Goal: Task Accomplishment & Management: Manage account settings

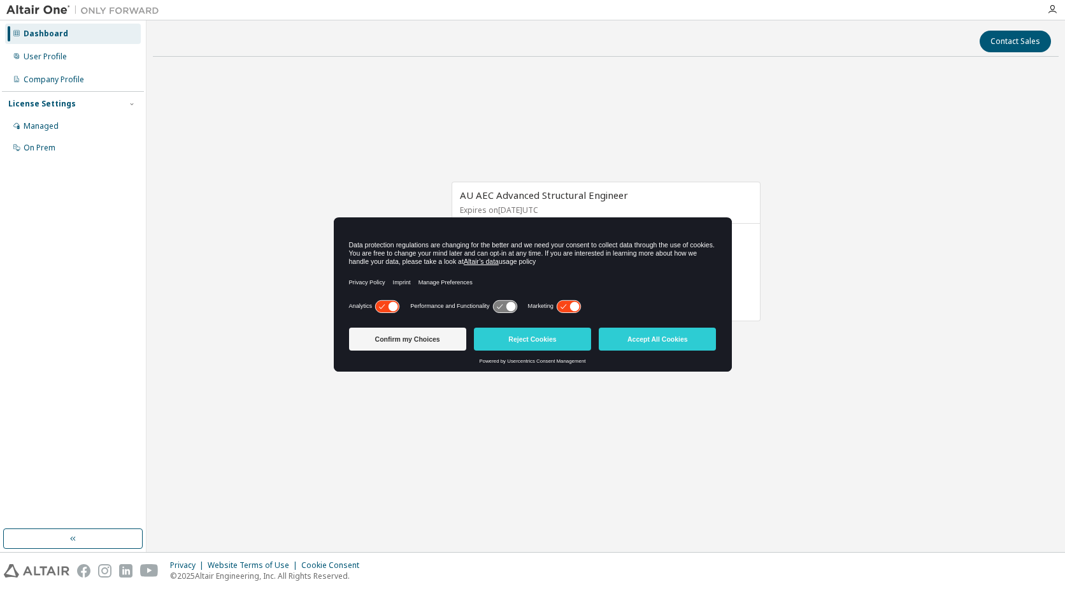
click at [568, 308] on icon at bounding box center [569, 306] width 24 height 12
click at [382, 304] on icon at bounding box center [387, 306] width 24 height 12
click at [672, 347] on button "Accept All Cookies" at bounding box center [657, 338] width 117 height 23
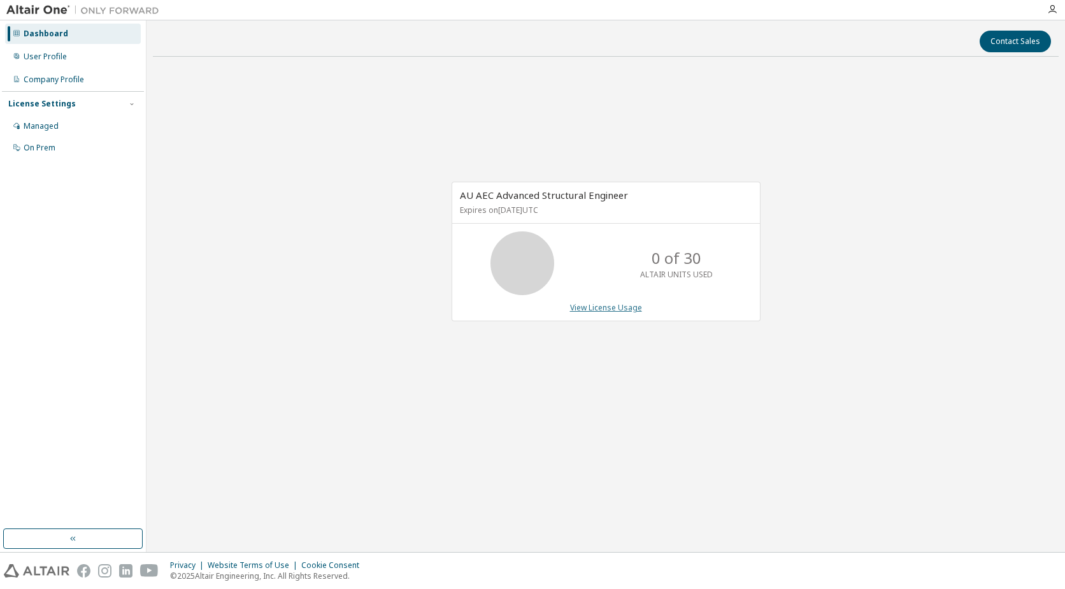
click at [617, 308] on link "View License Usage" at bounding box center [606, 307] width 72 height 11
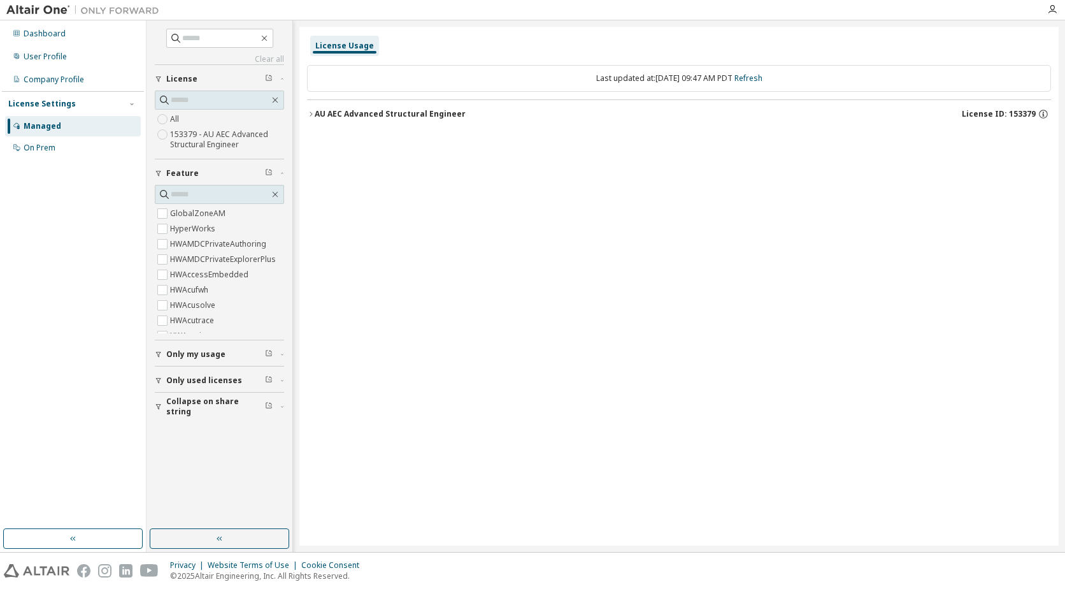
click at [310, 117] on icon "button" at bounding box center [311, 114] width 8 height 8
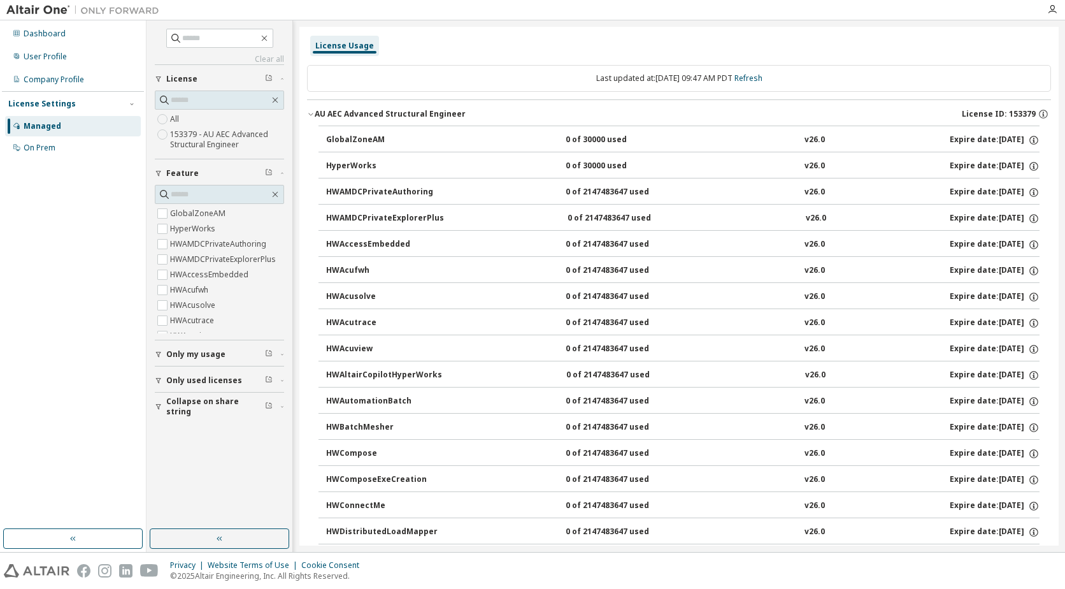
click at [345, 45] on div "License Usage" at bounding box center [344, 46] width 59 height 10
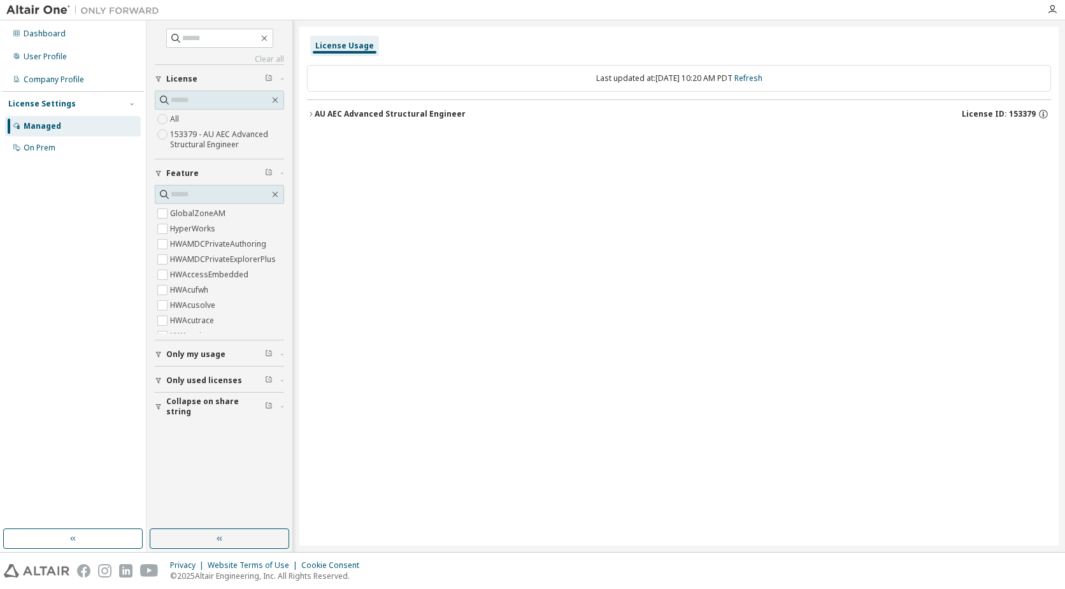
click at [310, 115] on icon "button" at bounding box center [311, 114] width 8 height 8
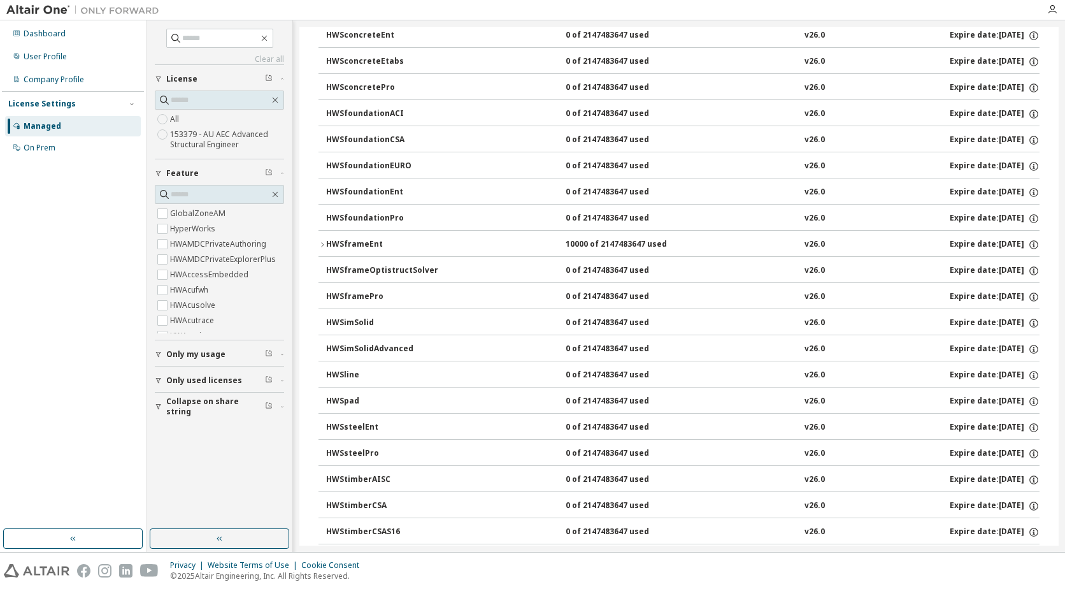
scroll to position [2120, 0]
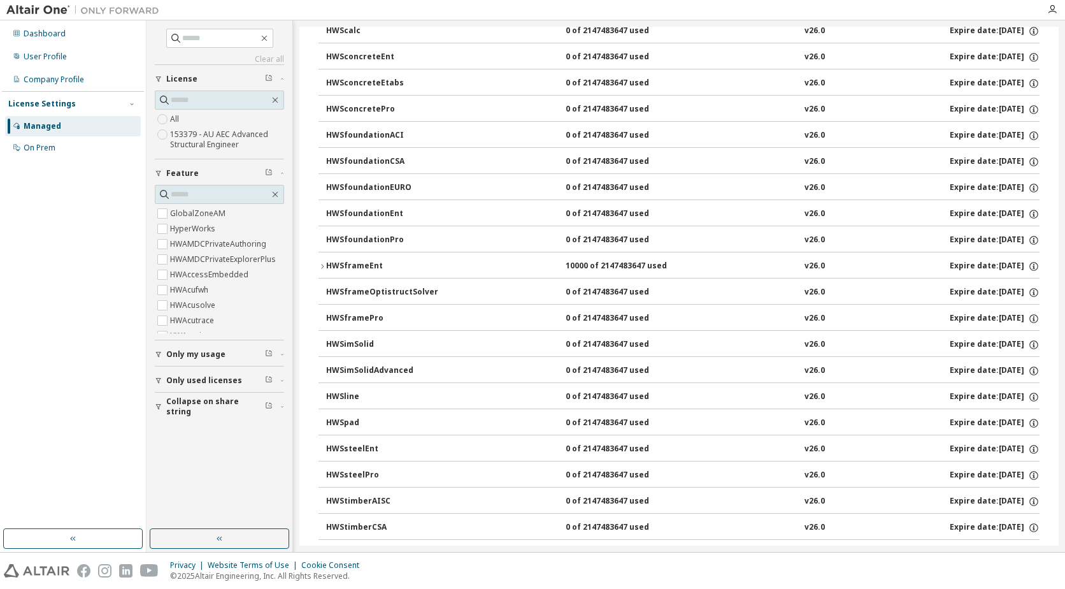
click at [319, 268] on icon "button" at bounding box center [323, 266] width 8 height 8
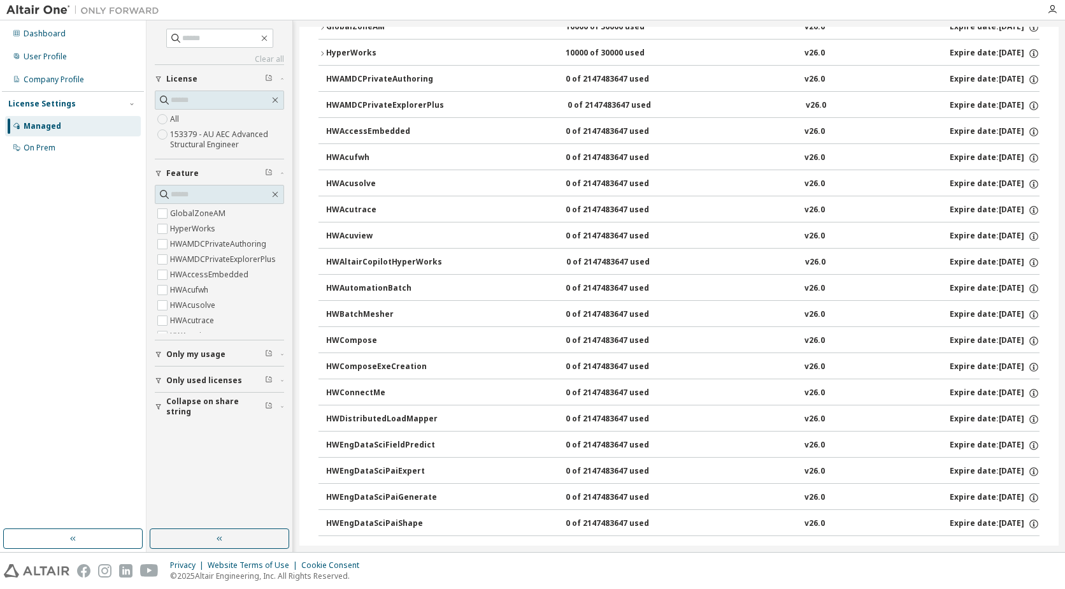
scroll to position [0, 0]
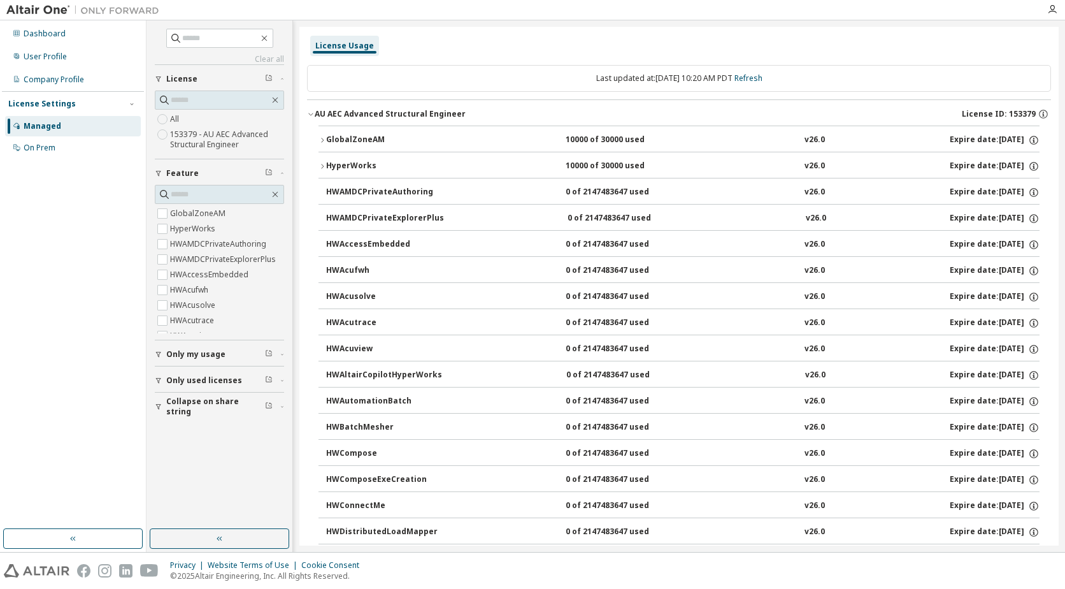
click at [322, 139] on icon "button" at bounding box center [323, 140] width 8 height 8
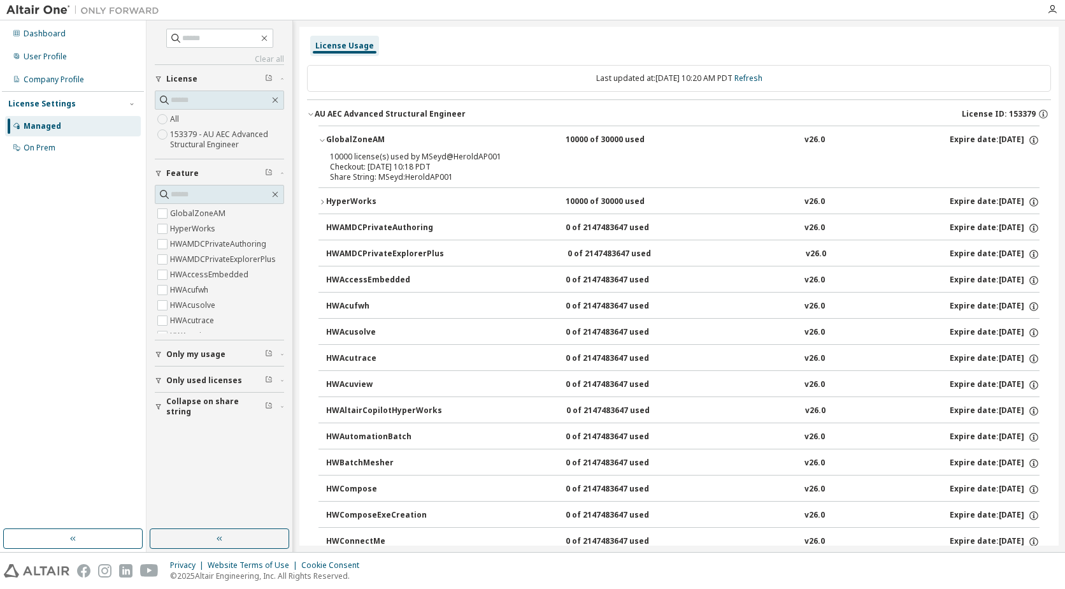
click at [324, 199] on icon "button" at bounding box center [323, 202] width 8 height 8
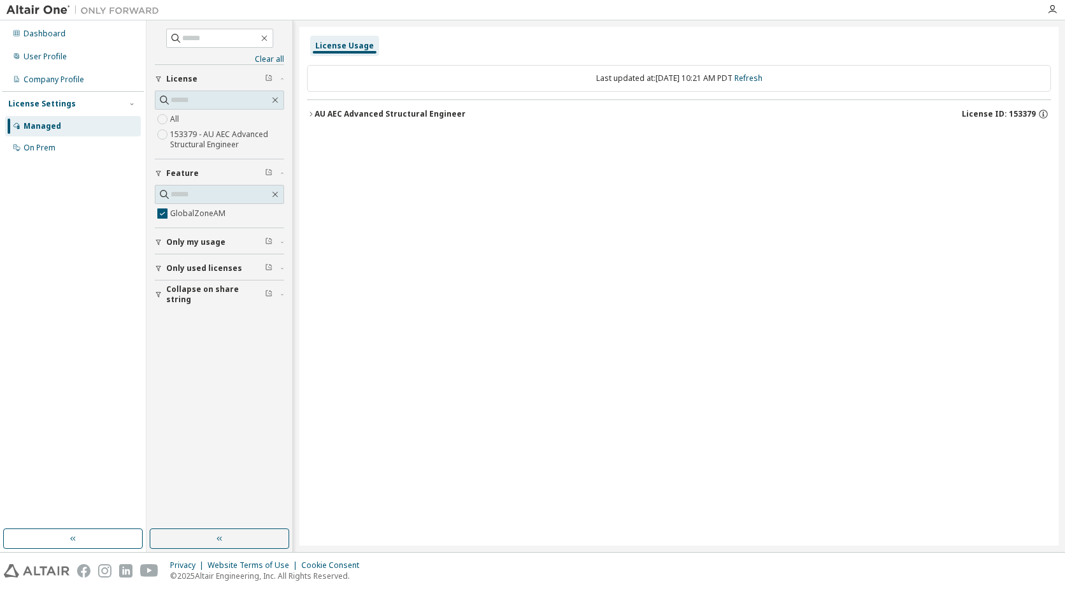
click at [310, 115] on icon "button" at bounding box center [311, 114] width 8 height 8
click at [309, 113] on icon "button" at bounding box center [311, 114] width 8 height 8
click at [182, 172] on span "Feature" at bounding box center [182, 173] width 32 height 10
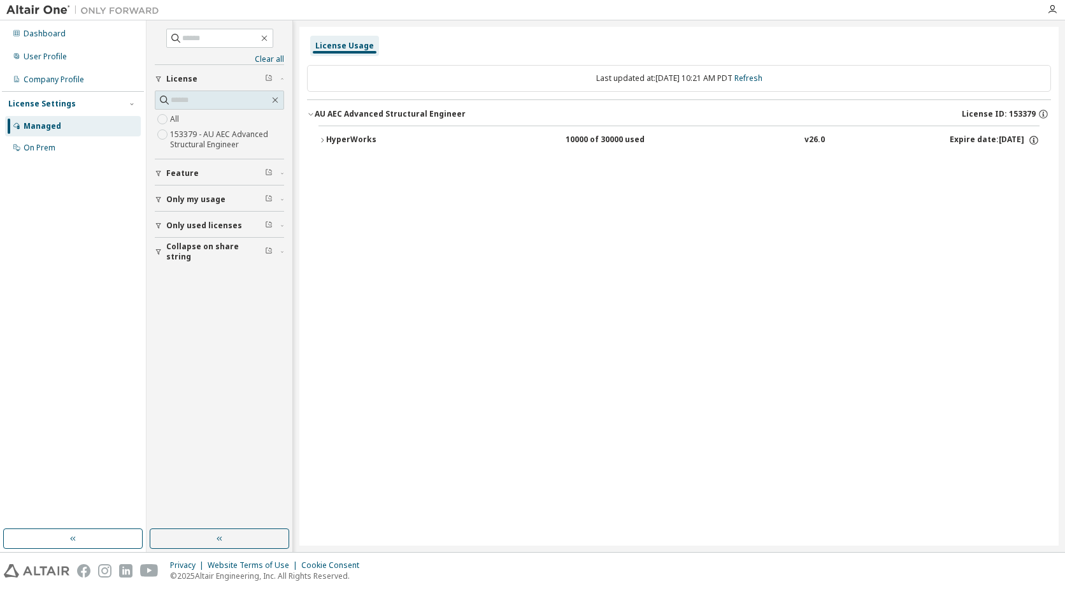
click at [182, 172] on span "Feature" at bounding box center [182, 173] width 32 height 10
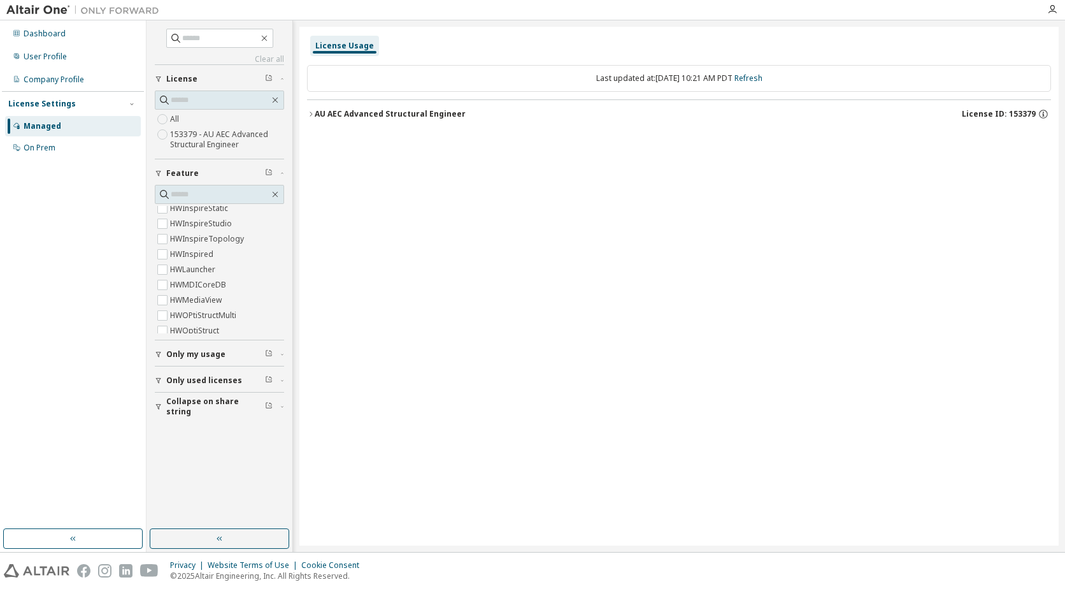
scroll to position [1147, 0]
click at [180, 382] on span "Only used licenses" at bounding box center [204, 380] width 76 height 10
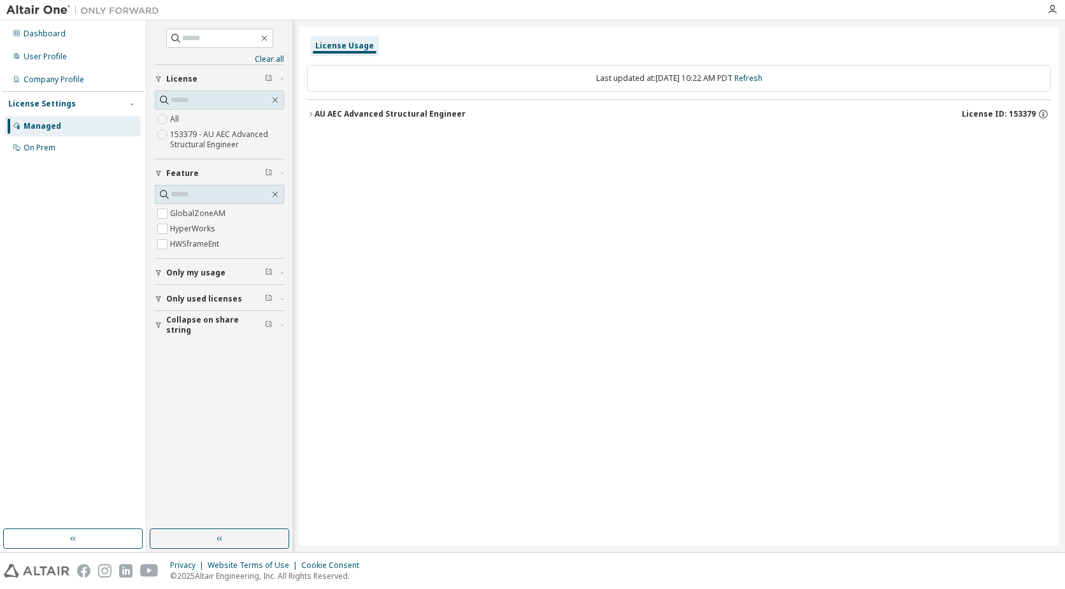
click at [314, 114] on icon "button" at bounding box center [311, 114] width 8 height 8
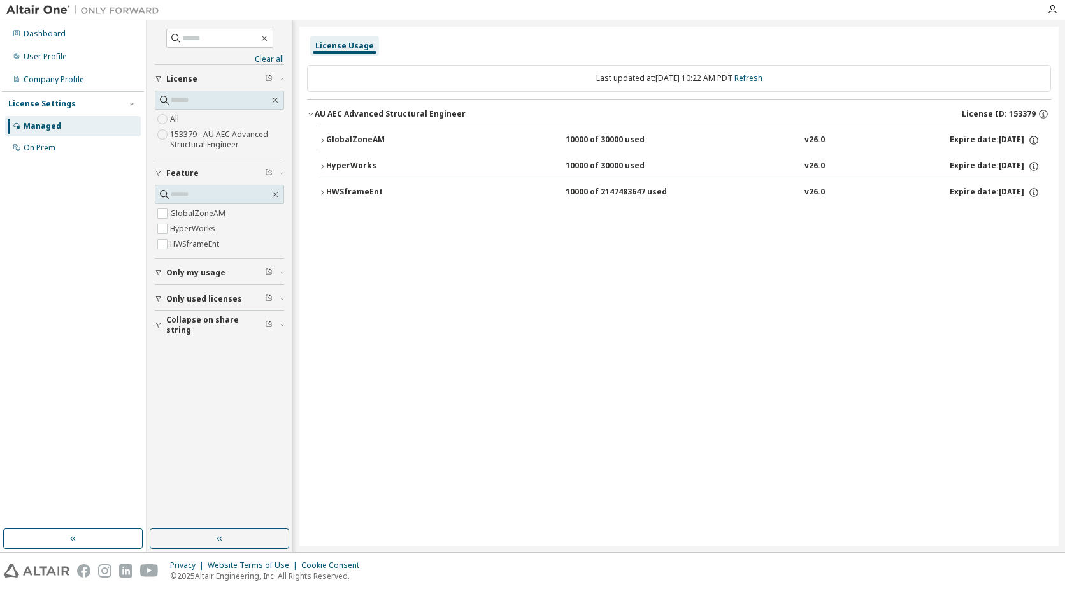
click at [322, 140] on icon "button" at bounding box center [323, 140] width 8 height 8
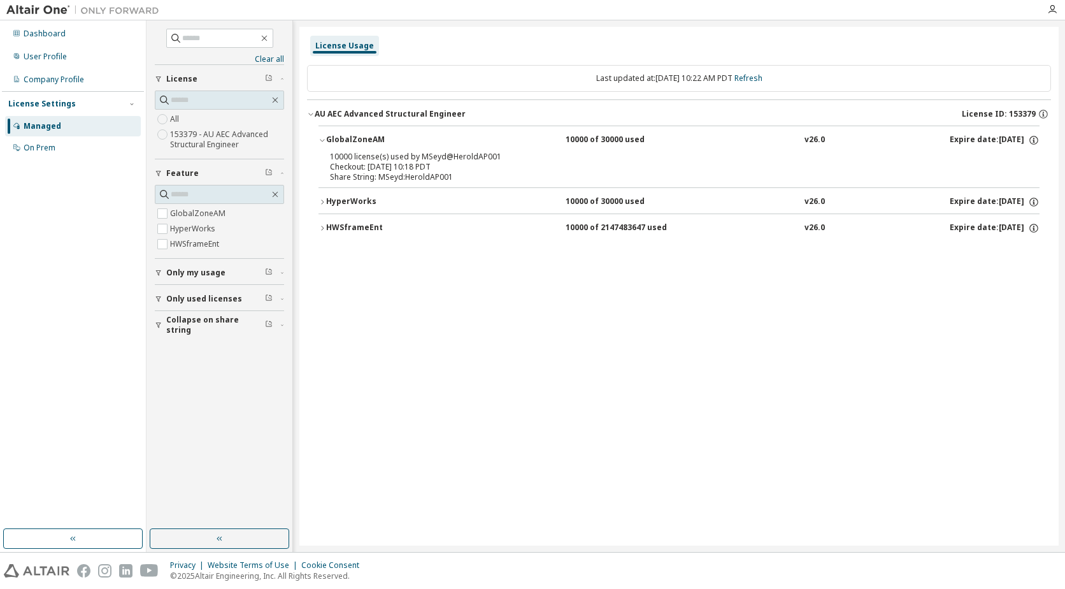
click at [324, 203] on icon "button" at bounding box center [323, 202] width 8 height 8
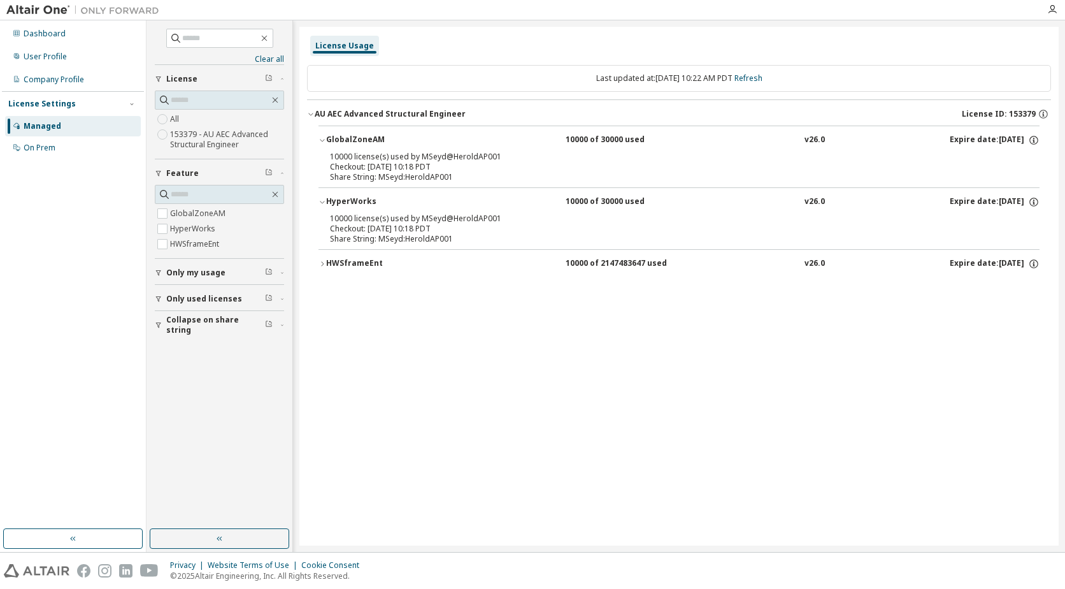
click at [324, 265] on icon "button" at bounding box center [323, 264] width 8 height 8
